Goal: Task Accomplishment & Management: Complete application form

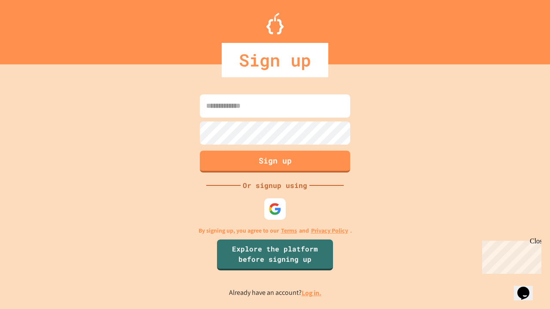
click at [312, 293] on link "Log in." at bounding box center [312, 293] width 20 height 9
